Goal: Entertainment & Leisure: Browse casually

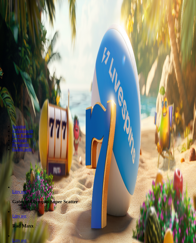
click at [38, 96] on input "***" at bounding box center [20, 98] width 36 height 5
type input "*"
type input "**"
click at [29, 110] on button "Talleta ja pelaa" at bounding box center [15, 112] width 27 height 5
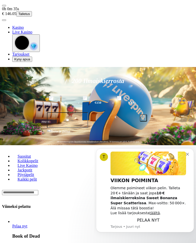
click at [188, 156] on button "Dismiss notification" at bounding box center [188, 154] width 4 height 4
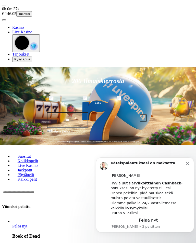
click at [189, 163] on button "Dismiss notification" at bounding box center [188, 163] width 4 height 4
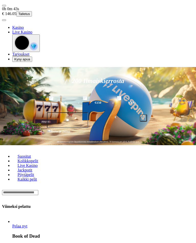
click at [4, 20] on span "user-circle icon" at bounding box center [4, 20] width 0 height 0
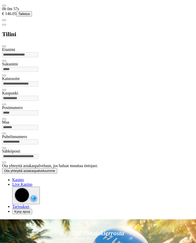
click at [4, 46] on span "close icon" at bounding box center [4, 46] width 0 height 0
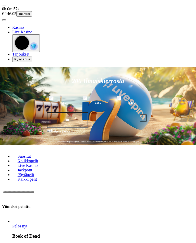
click at [4, 20] on span "user-circle icon" at bounding box center [4, 20] width 0 height 0
click at [4, 6] on span "menu icon" at bounding box center [4, 6] width 0 height 0
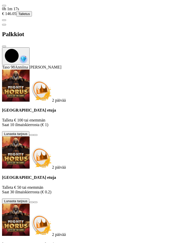
click at [4, 46] on span "close icon" at bounding box center [4, 46] width 0 height 0
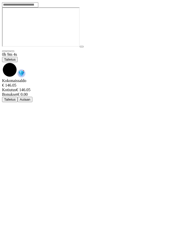
click at [2, 62] on span "chevron-down icon" at bounding box center [2, 62] width 0 height 0
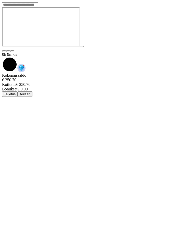
click at [32, 91] on button "Aulaan" at bounding box center [25, 93] width 15 height 5
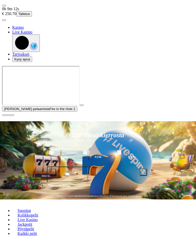
click at [6, 116] on button "button" at bounding box center [4, 115] width 4 height 2
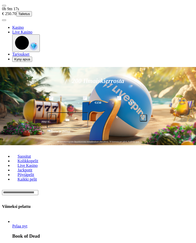
click at [26, 224] on span "Pelaa nyt" at bounding box center [19, 226] width 15 height 4
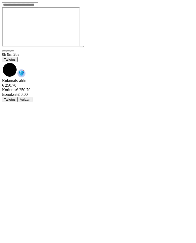
click at [2, 62] on span "chevron-down icon" at bounding box center [2, 62] width 0 height 0
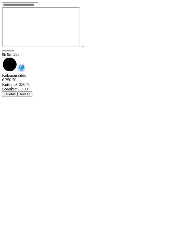
click at [32, 91] on button "Aulaan" at bounding box center [25, 93] width 15 height 5
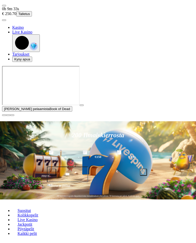
click at [4, 115] on span "close icon" at bounding box center [4, 115] width 0 height 0
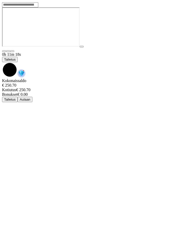
click at [2, 62] on span "chevron-down icon" at bounding box center [2, 62] width 0 height 0
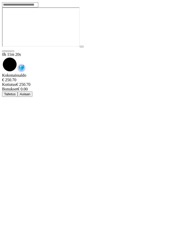
click at [2, 57] on span "chevron-down icon" at bounding box center [2, 57] width 0 height 0
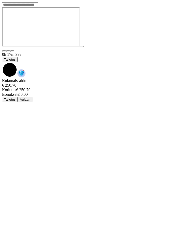
click at [2, 62] on span "chevron-down icon" at bounding box center [2, 62] width 0 height 0
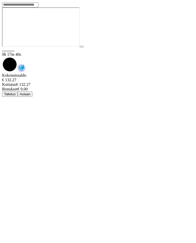
click at [32, 91] on button "Aulaan" at bounding box center [25, 93] width 15 height 5
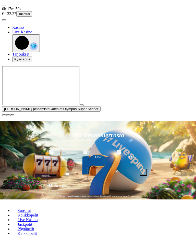
click at [4, 115] on span "close icon" at bounding box center [4, 115] width 0 height 0
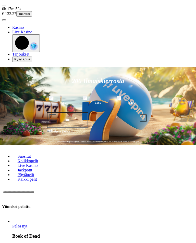
click at [18, 224] on span "Pelaa nyt" at bounding box center [19, 226] width 15 height 4
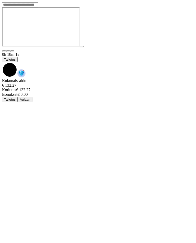
click at [2, 62] on span "chevron-down icon" at bounding box center [2, 62] width 0 height 0
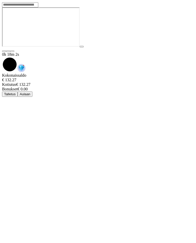
click at [32, 91] on button "Aulaan" at bounding box center [25, 93] width 15 height 5
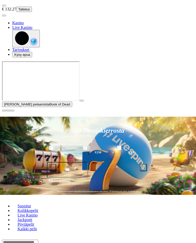
click at [4, 111] on span "close icon" at bounding box center [4, 111] width 0 height 0
